Goal: Task Accomplishment & Management: Use online tool/utility

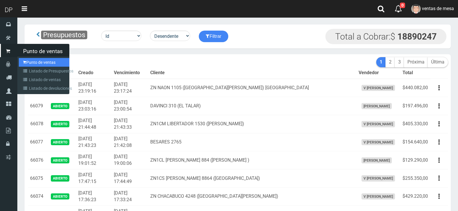
click at [29, 62] on link "Punto de ventas" at bounding box center [44, 62] width 51 height 9
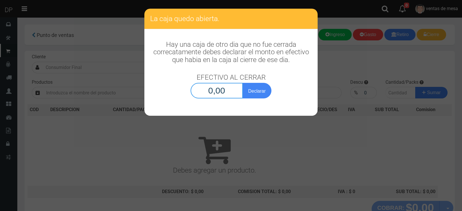
click at [219, 89] on input "0,00" at bounding box center [217, 91] width 52 height 16
type input "1,00"
click at [243, 83] on button "Declarar" at bounding box center [257, 91] width 29 height 16
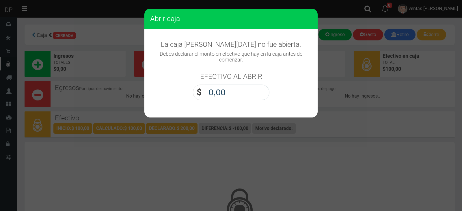
click at [236, 97] on input "0,00" at bounding box center [237, 93] width 64 height 16
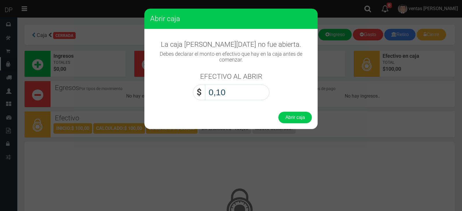
type input "1,00"
click at [278, 112] on button "Abrir caja" at bounding box center [294, 118] width 33 height 12
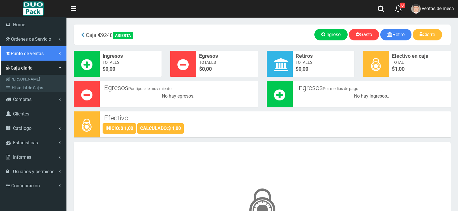
click at [14, 55] on span "Punto de ventas" at bounding box center [27, 53] width 33 height 5
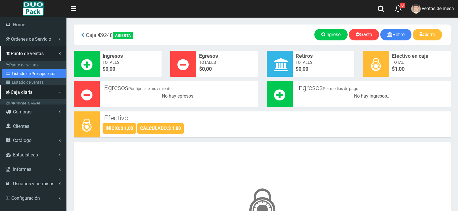
click at [28, 71] on link "Listado de Presupuestos" at bounding box center [34, 73] width 64 height 9
